Goal: Task Accomplishment & Management: Manage account settings

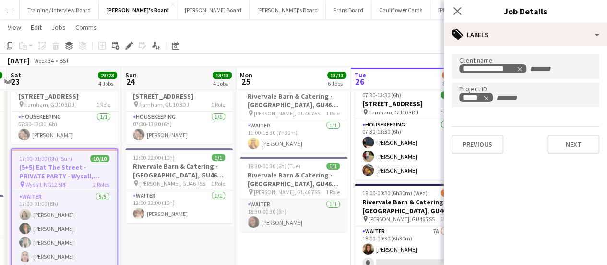
click at [292, 228] on app-card-role "Waiter [DATE] 18:30-00:30 (6h) [PERSON_NAME]" at bounding box center [294, 215] width 108 height 33
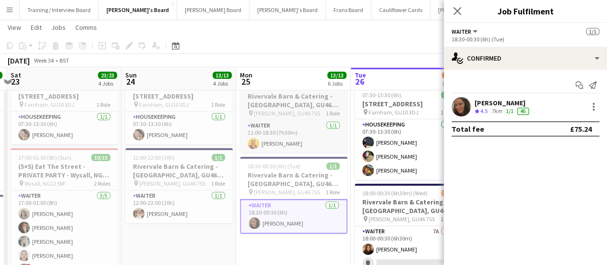
click at [302, 112] on div "pin [PERSON_NAME][STREET_ADDRESS] 1 Role" at bounding box center [294, 113] width 108 height 8
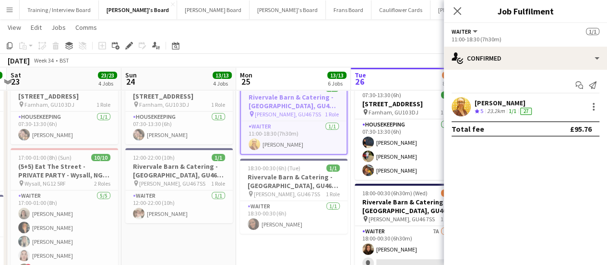
click at [347, 57] on div "[DATE] Week 34 • BST" at bounding box center [303, 60] width 607 height 13
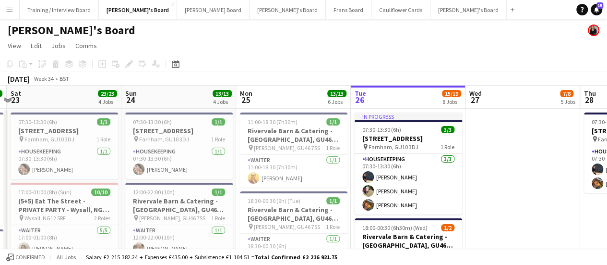
click at [539, 191] on app-date-cell at bounding box center [523, 238] width 115 height 258
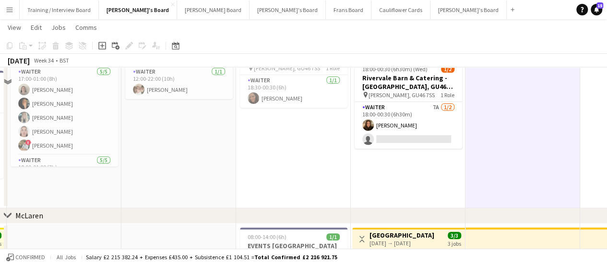
scroll to position [159, 0]
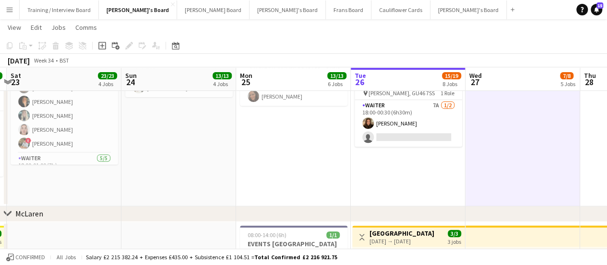
click at [449, 187] on app-date-cell "In progress 07:30-13:30 (6h) 3/[STREET_ADDRESS] pin [PERSON_NAME], GU10 3DJ 1 R…" at bounding box center [408, 77] width 115 height 258
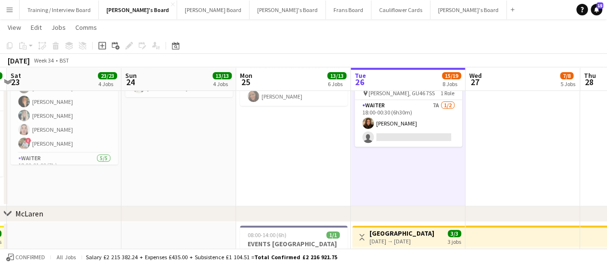
click at [156, 161] on app-date-cell "07:30-13:30 (6h) [STREET_ADDRESS] pin Farnham, GU10 3DJ 1 Role Housekeeping [DA…" at bounding box center [178, 77] width 115 height 258
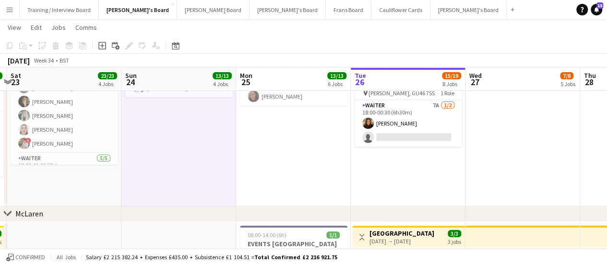
click at [85, 199] on app-date-cell "07:30-13:30 (6h) [STREET_ADDRESS] pin Farnham, GU10 3DJ 1 Role Housekeeping [DA…" at bounding box center [64, 77] width 115 height 258
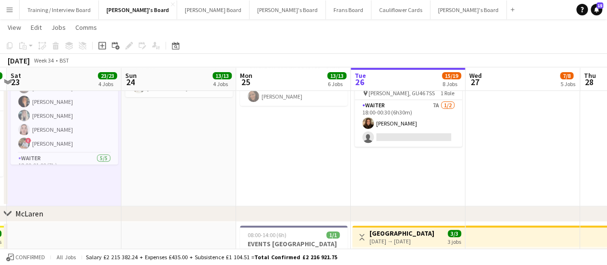
click at [145, 182] on app-date-cell "07:30-13:30 (6h) [STREET_ADDRESS] pin Farnham, GU10 3DJ 1 Role Housekeeping [DA…" at bounding box center [178, 77] width 115 height 258
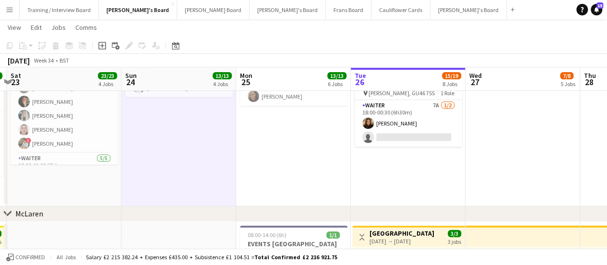
click at [80, 186] on app-date-cell "07:30-13:30 (6h) [STREET_ADDRESS] pin Farnham, GU10 3DJ 1 Role Housekeeping [DA…" at bounding box center [64, 77] width 115 height 258
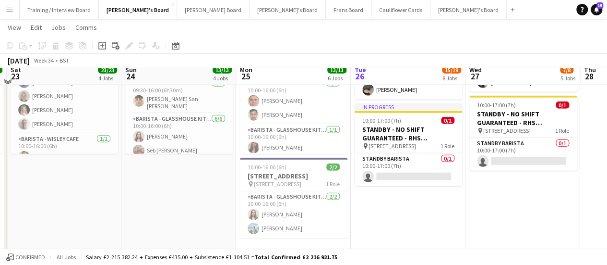
scroll to position [1309, 0]
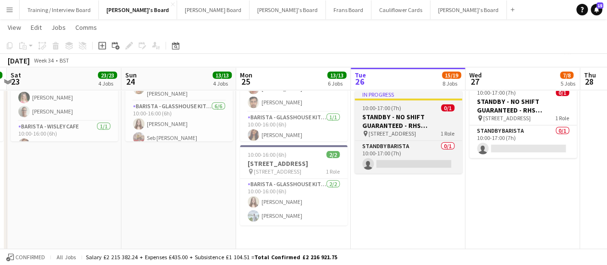
click at [386, 98] on div "In progress" at bounding box center [409, 95] width 108 height 8
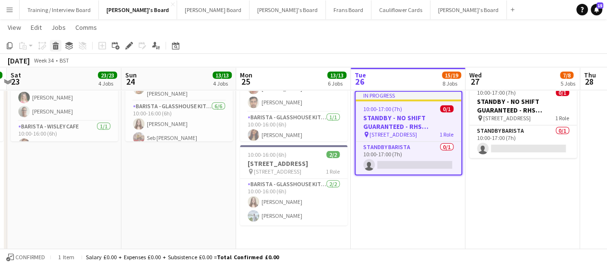
click at [57, 41] on div "Delete" at bounding box center [56, 46] width 12 height 12
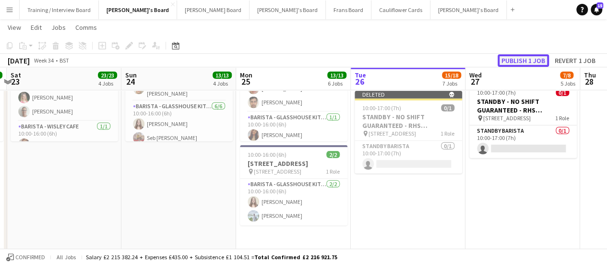
click at [506, 61] on button "Publish 1 job" at bounding box center [523, 60] width 51 height 12
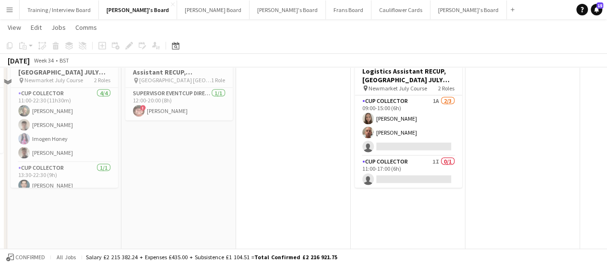
scroll to position [820, 0]
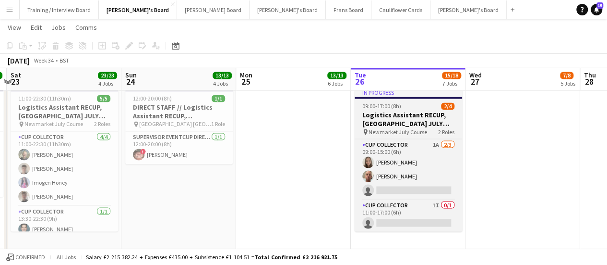
click at [421, 123] on h3 "Logistics Assistant RECUP, [GEOGRAPHIC_DATA] JULY COURSE, CB8 0XE" at bounding box center [409, 118] width 108 height 17
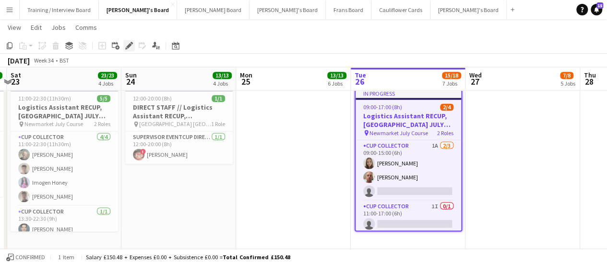
click at [129, 47] on icon at bounding box center [128, 45] width 5 height 5
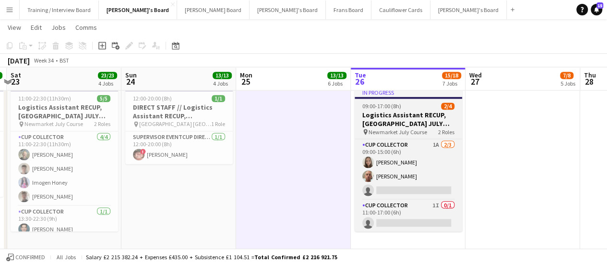
click at [387, 109] on span "09:00-17:00 (8h)" at bounding box center [382, 105] width 39 height 7
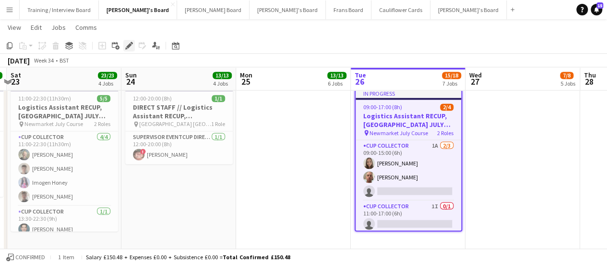
click at [129, 44] on icon at bounding box center [128, 45] width 5 height 5
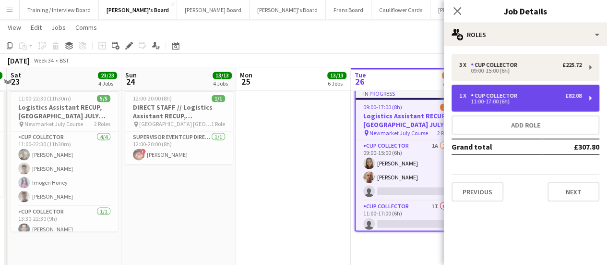
click at [517, 96] on div "CUP COLLECTOR" at bounding box center [496, 95] width 50 height 7
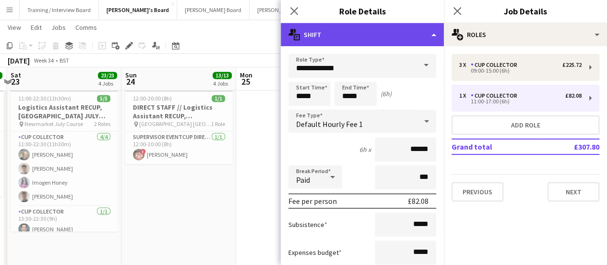
click at [373, 24] on div "multiple-actions-text Shift" at bounding box center [362, 34] width 163 height 23
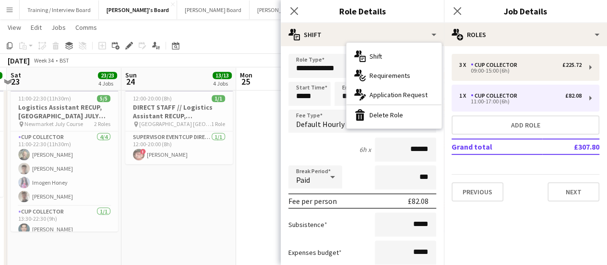
drag, startPoint x: 398, startPoint y: 121, endPoint x: 366, endPoint y: 123, distance: 31.3
click at [366, 123] on div "bin-2 Delete Role" at bounding box center [394, 114] width 95 height 19
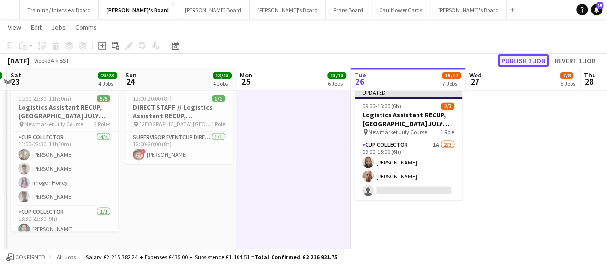
click at [528, 62] on button "Publish 1 job" at bounding box center [523, 60] width 51 height 12
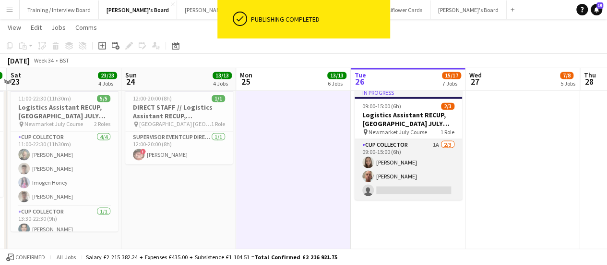
click at [387, 170] on app-card-role "CUP COLLECTOR 1A [DATE] 09:00-15:00 (6h) [PERSON_NAME] [PERSON_NAME] single-neu…" at bounding box center [409, 169] width 108 height 61
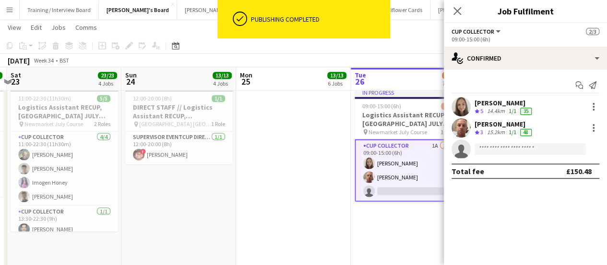
click at [541, 70] on div "Start chat Send notification [PERSON_NAME] Crew rating 5 14.4km 1/1 35 [PERSON_…" at bounding box center [525, 128] width 163 height 117
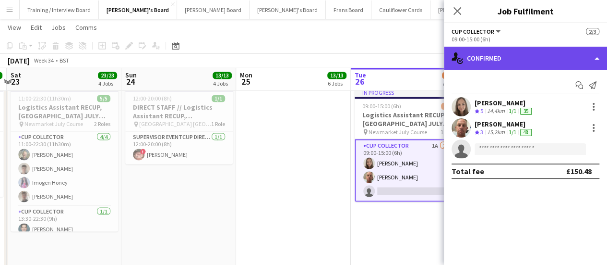
click at [540, 65] on div "single-neutral-actions-check-2 Confirmed" at bounding box center [525, 58] width 163 height 23
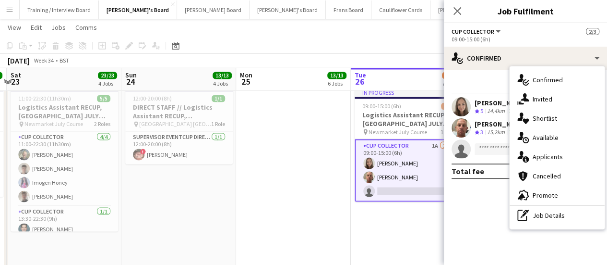
click at [551, 216] on div "pen-write Job Details" at bounding box center [557, 215] width 95 height 19
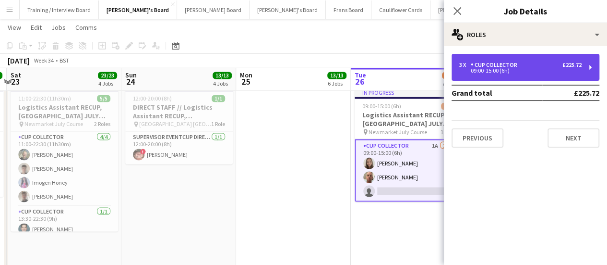
click at [522, 76] on div "3 x CUP COLLECTOR £225.72 09:00-15:00 (6h)" at bounding box center [526, 67] width 148 height 27
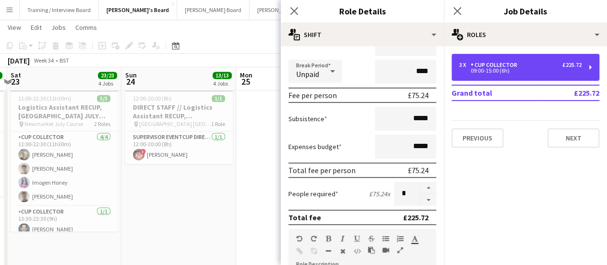
scroll to position [128, 0]
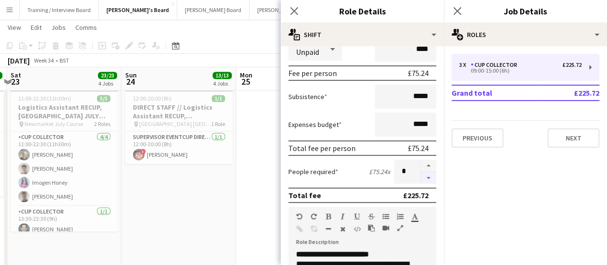
click at [424, 173] on button "button" at bounding box center [428, 178] width 15 height 12
type input "*"
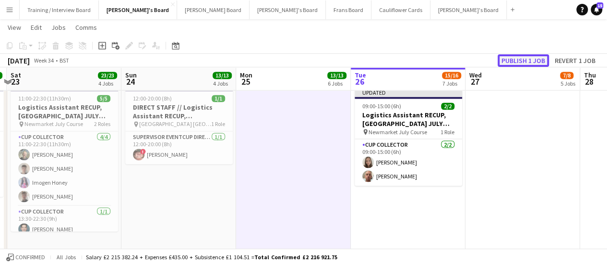
click at [528, 58] on button "Publish 1 job" at bounding box center [523, 60] width 51 height 12
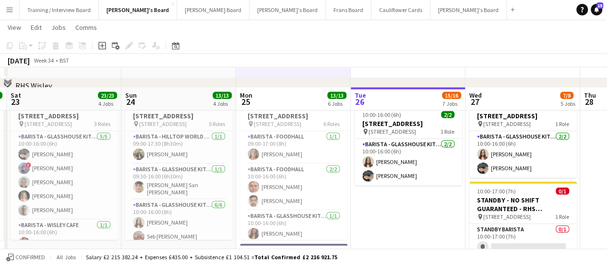
scroll to position [1253, 0]
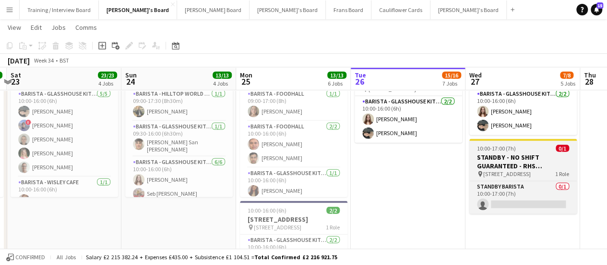
click at [517, 168] on h3 "STANDBY - NO SHIFT GUARANTEED - RHS [STREET_ADDRESS]" at bounding box center [524, 161] width 108 height 17
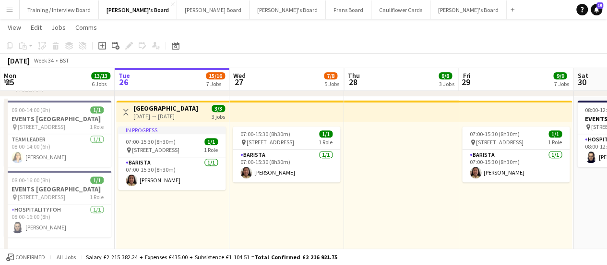
scroll to position [0, 461]
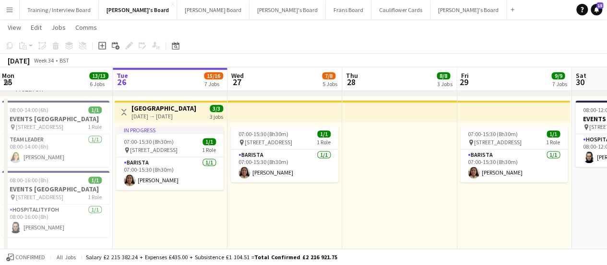
drag, startPoint x: 522, startPoint y: 209, endPoint x: 284, endPoint y: 224, distance: 238.7
drag, startPoint x: 284, startPoint y: 224, endPoint x: 585, endPoint y: 211, distance: 301.4
drag, startPoint x: 614, startPoint y: 150, endPoint x: 563, endPoint y: 28, distance: 132.6
click at [563, 28] on app-page-menu "View Day view expanded Day view collapsed Month view Date picker Jump to [DATE]…" at bounding box center [303, 28] width 607 height 18
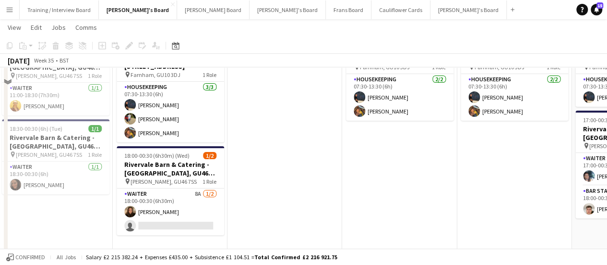
scroll to position [0, 0]
